Goal: Go to known website: Go to known website

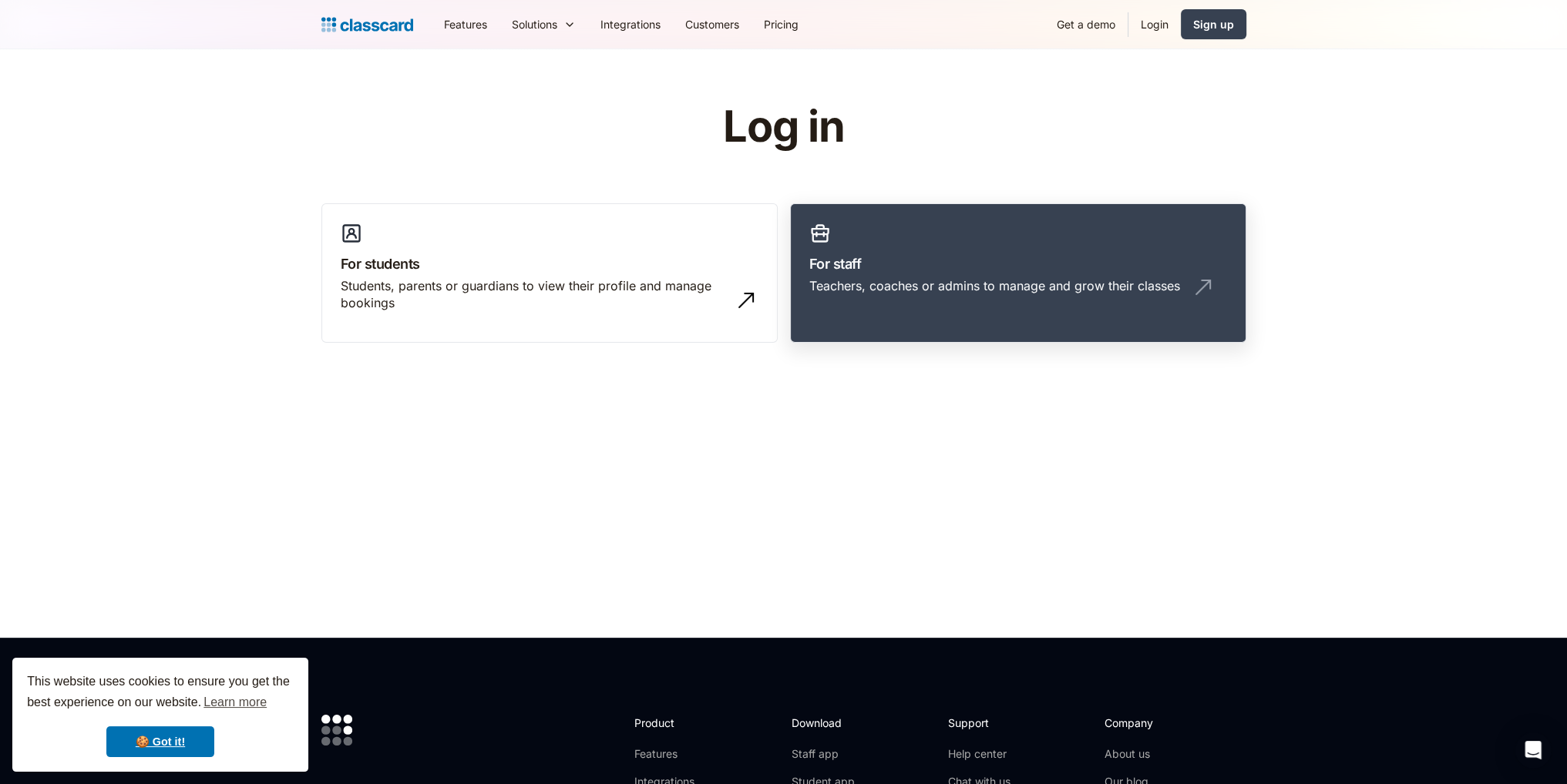
click at [1077, 284] on div "Teachers, coaches or admins to manage and grow their classes" at bounding box center [994, 286] width 371 height 17
click at [1037, 293] on div "Teachers, coaches or admins to manage and grow their classes" at bounding box center [994, 286] width 371 height 17
click at [898, 270] on h3 "For staff" at bounding box center [1018, 264] width 418 height 21
